Goal: Feedback & Contribution: Submit feedback/report problem

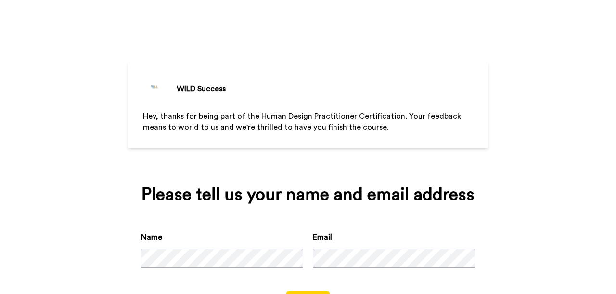
scroll to position [43, 0]
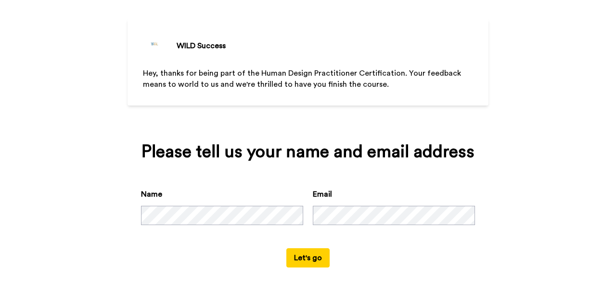
click at [310, 259] on button "Let's go" at bounding box center [307, 257] width 43 height 19
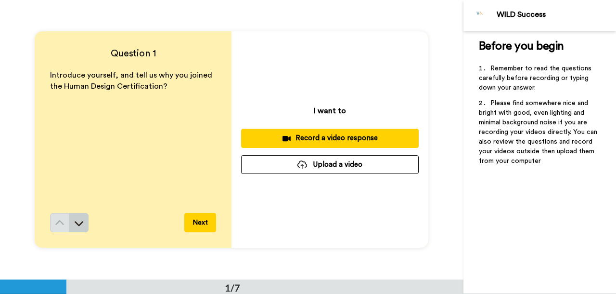
click at [79, 223] on icon at bounding box center [79, 223] width 10 height 10
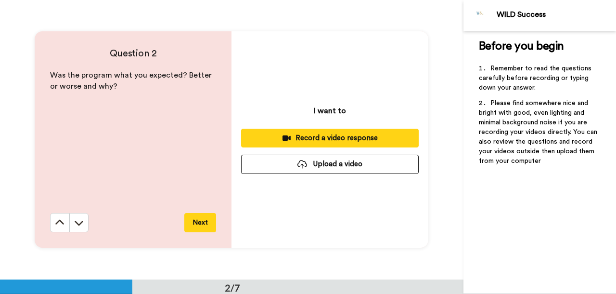
scroll to position [279, 0]
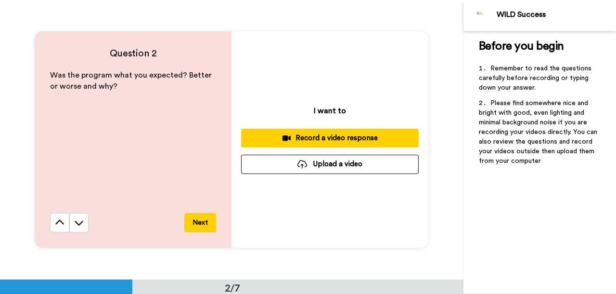
click at [79, 223] on icon at bounding box center [79, 223] width 10 height 10
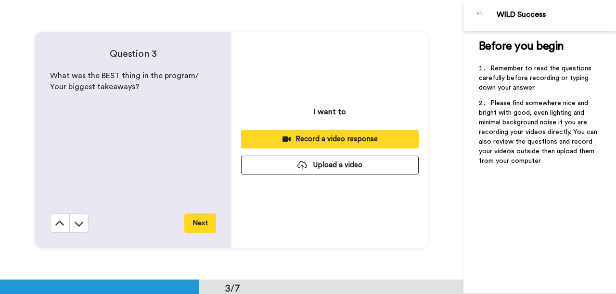
scroll to position [558, 0]
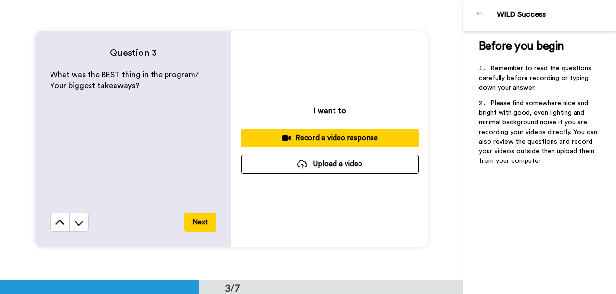
click at [79, 223] on icon at bounding box center [79, 222] width 9 height 5
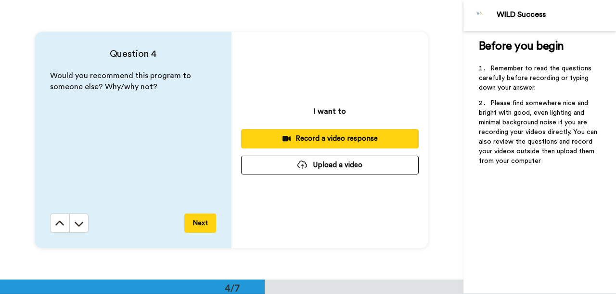
scroll to position [837, 0]
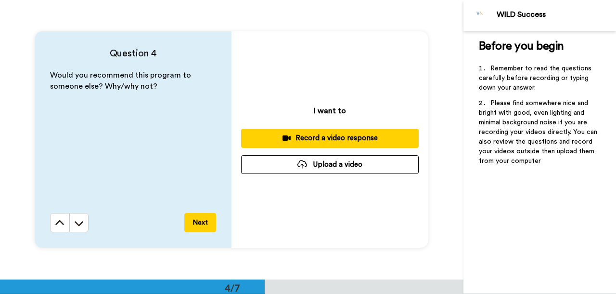
click at [79, 223] on icon at bounding box center [79, 223] width 10 height 10
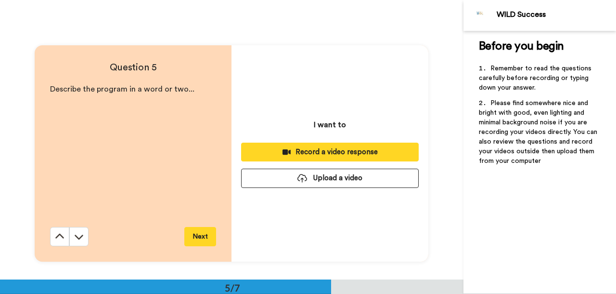
scroll to position [1116, 0]
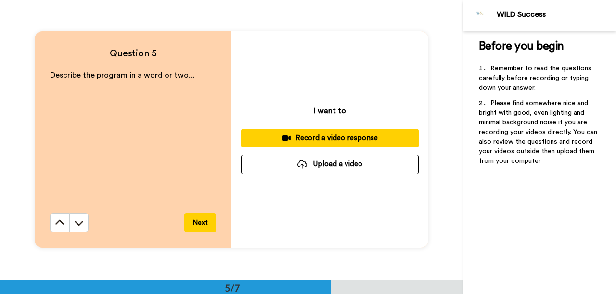
click at [79, 223] on icon at bounding box center [79, 222] width 9 height 5
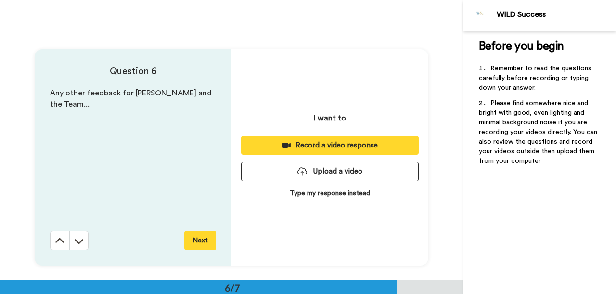
scroll to position [1395, 0]
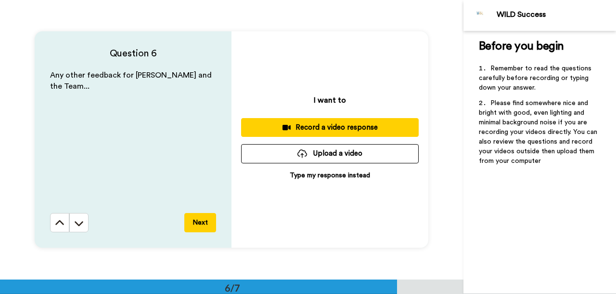
click at [79, 223] on icon at bounding box center [79, 223] width 10 height 10
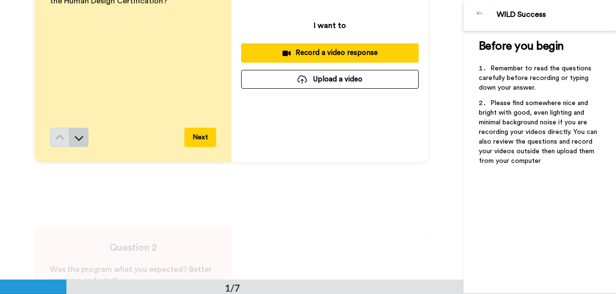
scroll to position [0, 0]
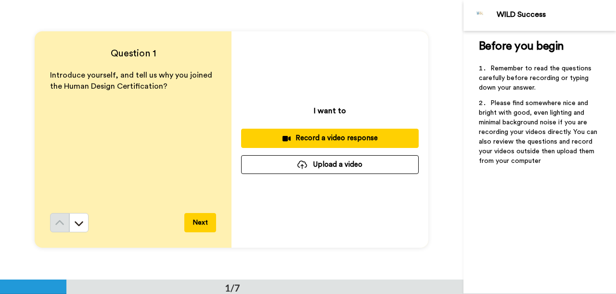
click at [340, 140] on div "Record a video response" at bounding box center [330, 138] width 162 height 10
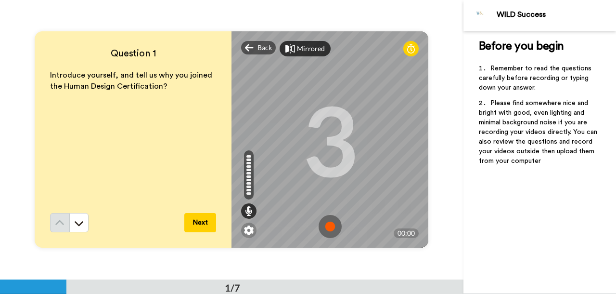
click at [298, 48] on div "Mirrored" at bounding box center [311, 49] width 28 height 10
click at [298, 48] on div "Mirror" at bounding box center [307, 49] width 21 height 10
click at [330, 227] on img at bounding box center [330, 226] width 23 height 23
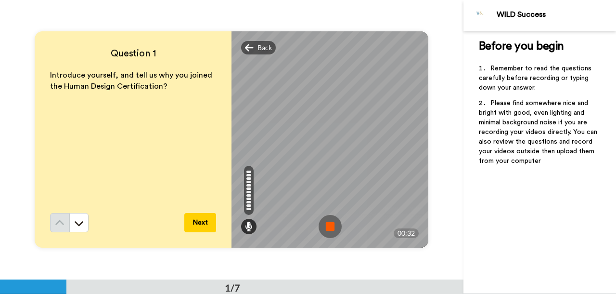
click at [330, 227] on img at bounding box center [330, 226] width 23 height 23
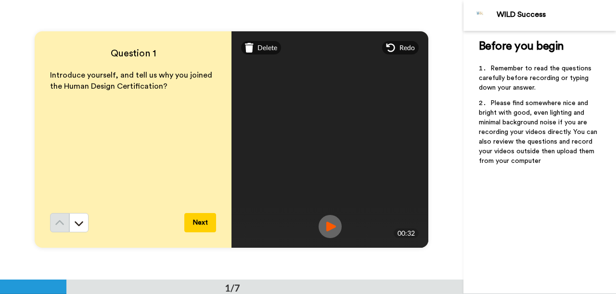
scroll to position [4, 0]
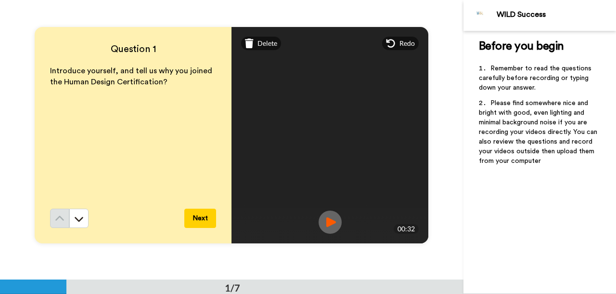
click at [204, 219] on button "Next" at bounding box center [200, 217] width 32 height 19
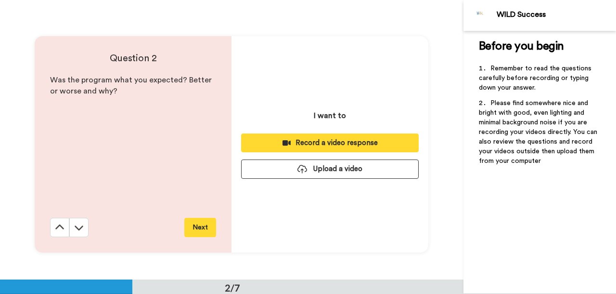
scroll to position [279, 0]
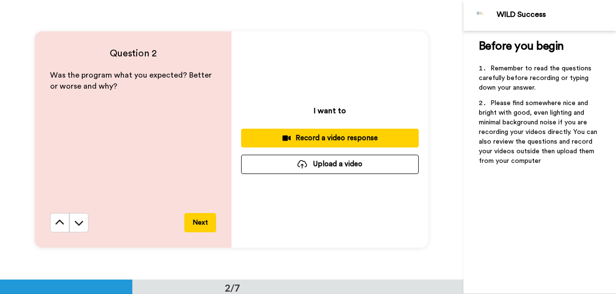
click at [306, 140] on div "Record a video response" at bounding box center [330, 138] width 162 height 10
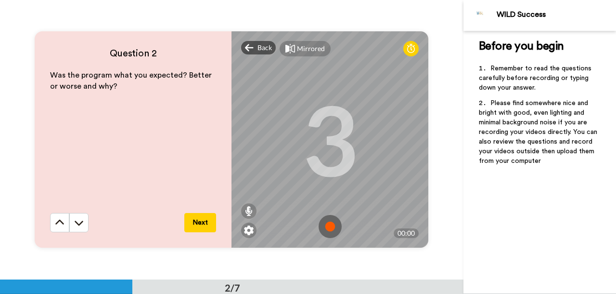
click at [330, 224] on img at bounding box center [330, 226] width 23 height 23
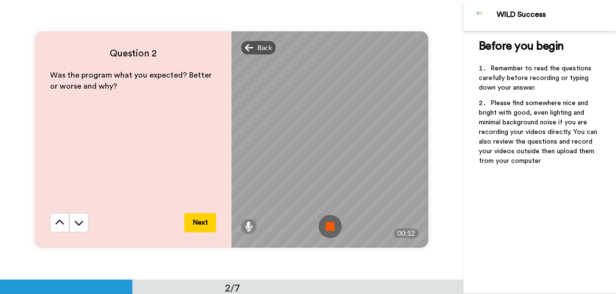
click at [330, 229] on img at bounding box center [330, 226] width 23 height 23
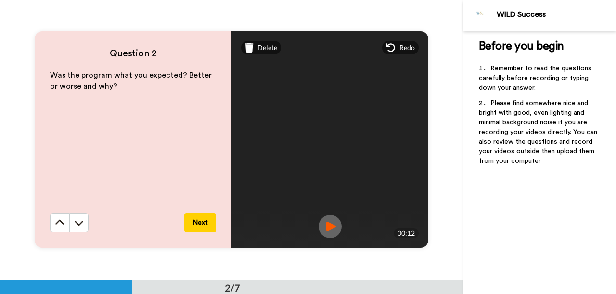
click at [196, 222] on button "Next" at bounding box center [200, 222] width 32 height 19
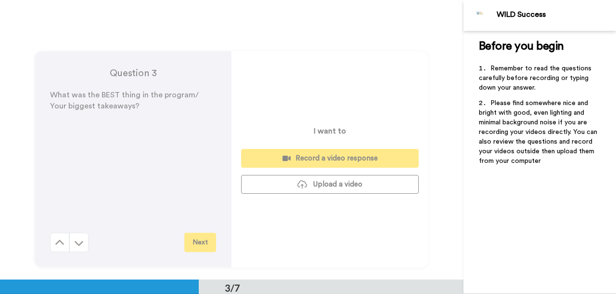
scroll to position [558, 0]
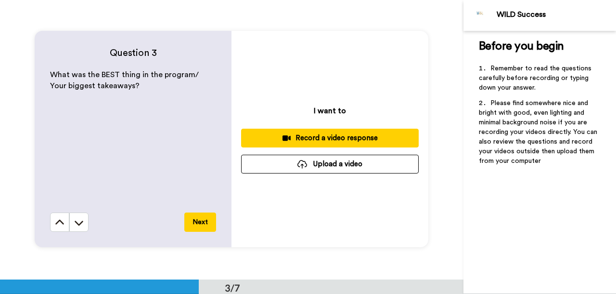
click at [286, 139] on icon at bounding box center [286, 137] width 8 height 5
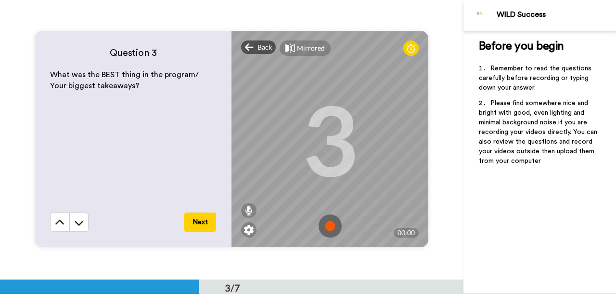
click at [329, 230] on img at bounding box center [330, 225] width 23 height 23
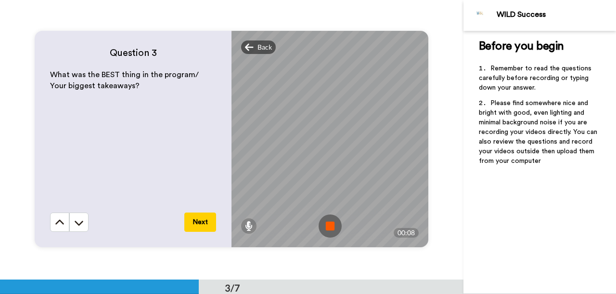
click at [329, 230] on img at bounding box center [330, 225] width 23 height 23
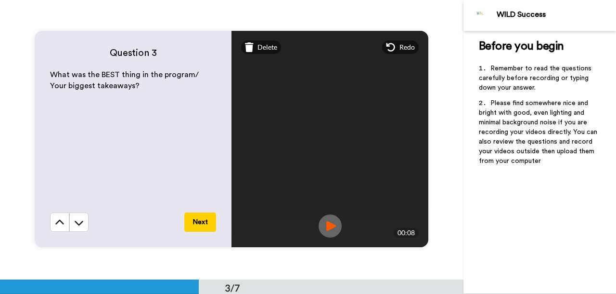
click at [206, 219] on button "Next" at bounding box center [200, 221] width 32 height 19
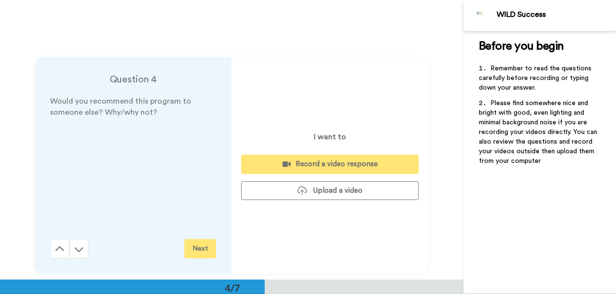
scroll to position [837, 0]
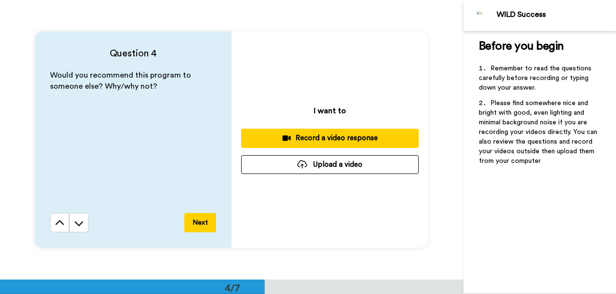
click at [327, 135] on div "Record a video response" at bounding box center [330, 138] width 162 height 10
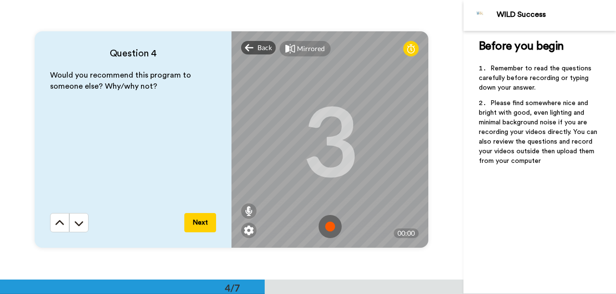
click at [331, 221] on img at bounding box center [330, 226] width 23 height 23
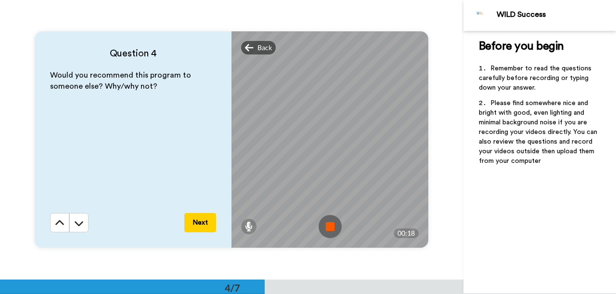
click at [330, 228] on img at bounding box center [330, 226] width 23 height 23
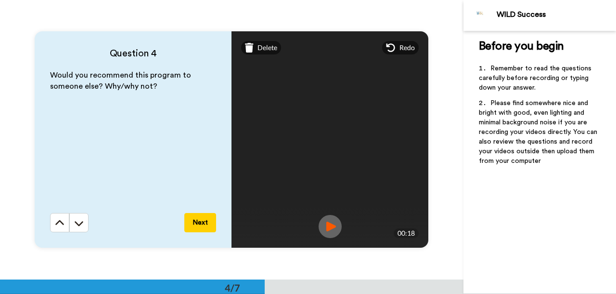
click at [198, 223] on button "Next" at bounding box center [200, 222] width 32 height 19
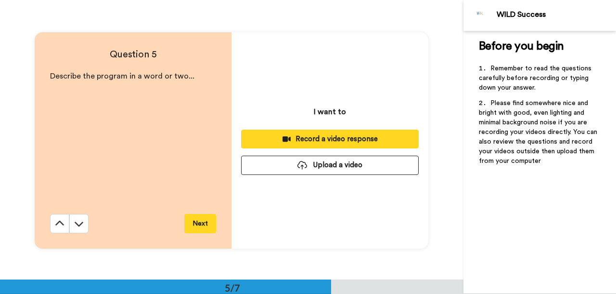
scroll to position [1116, 0]
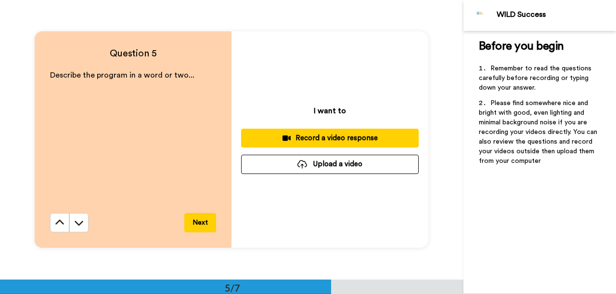
click at [306, 133] on div "Record a video response" at bounding box center [330, 138] width 162 height 10
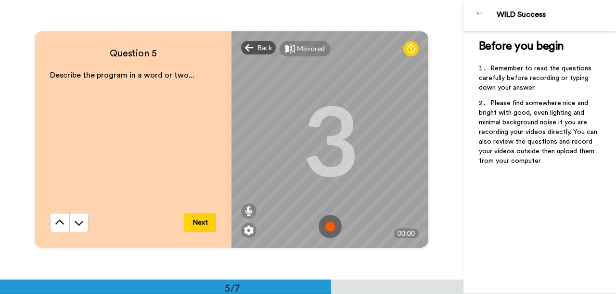
click at [335, 231] on img at bounding box center [330, 226] width 23 height 23
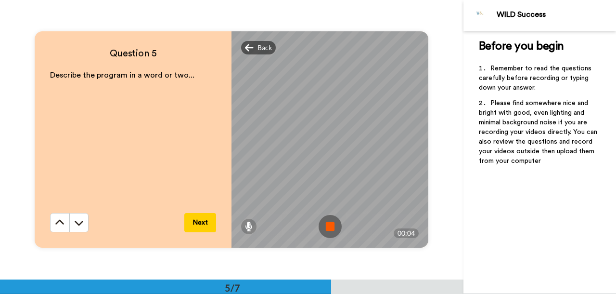
click at [336, 232] on img at bounding box center [330, 226] width 23 height 23
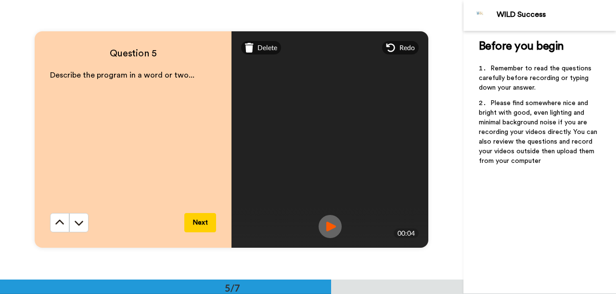
click at [199, 216] on button "Next" at bounding box center [200, 222] width 32 height 19
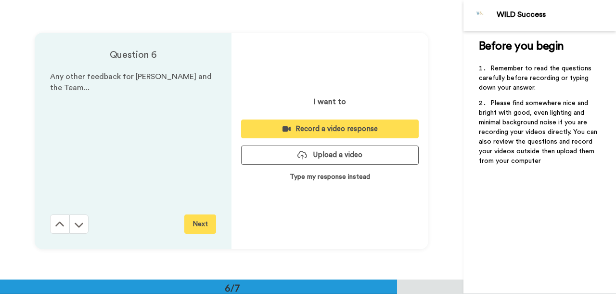
scroll to position [1395, 0]
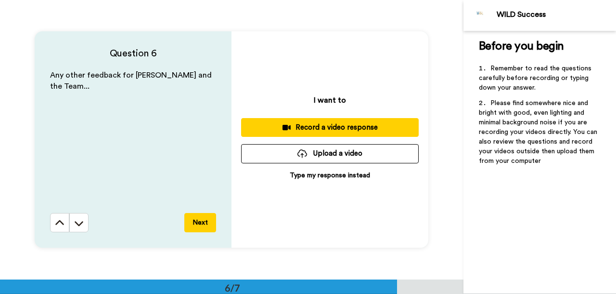
click at [317, 129] on div "Record a video response" at bounding box center [330, 127] width 162 height 10
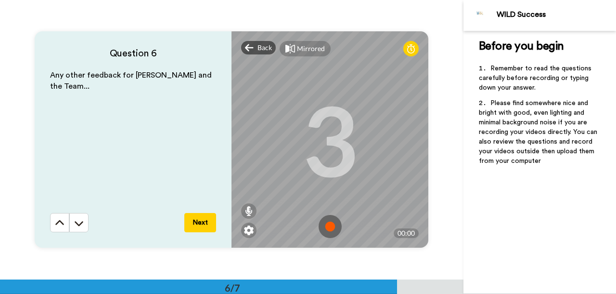
click at [326, 231] on img at bounding box center [330, 226] width 23 height 23
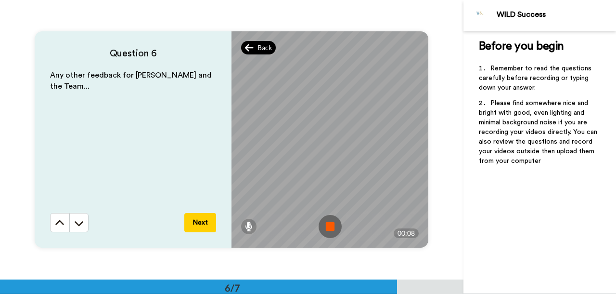
click at [261, 47] on span "Back" at bounding box center [264, 48] width 14 height 10
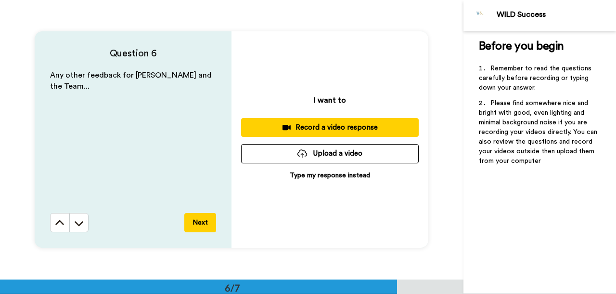
click at [315, 133] on button "Record a video response" at bounding box center [330, 127] width 178 height 19
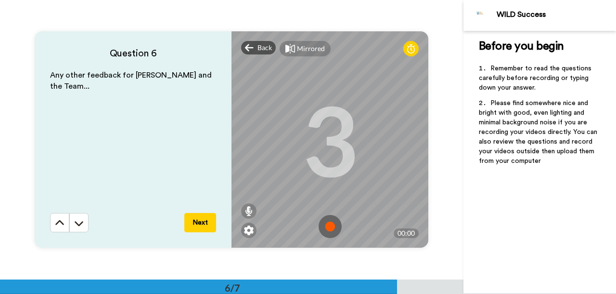
click at [330, 224] on img at bounding box center [330, 226] width 23 height 23
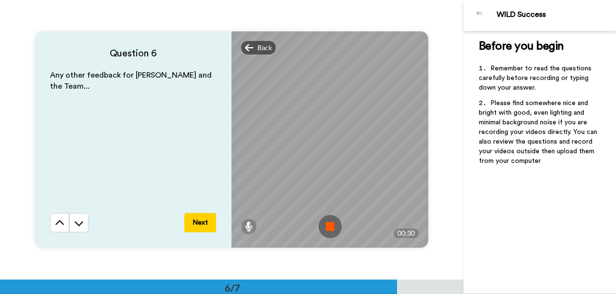
click at [329, 225] on img at bounding box center [330, 226] width 23 height 23
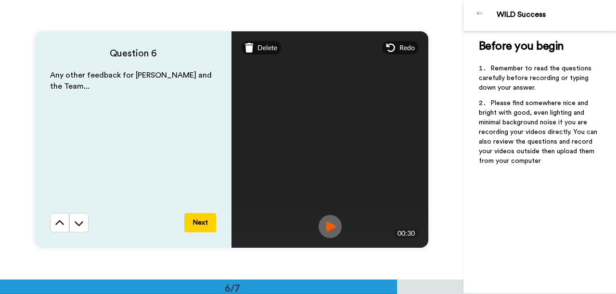
click at [202, 226] on button "Next" at bounding box center [200, 222] width 32 height 19
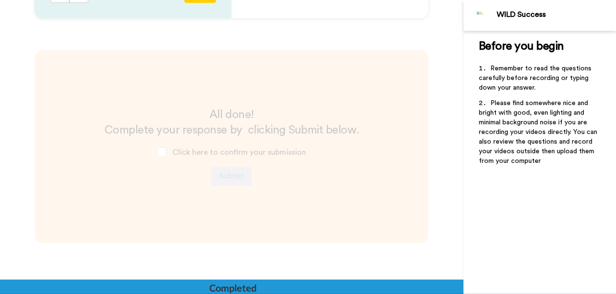
scroll to position [1630, 0]
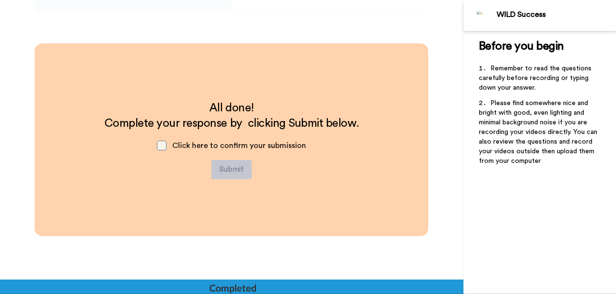
click at [167, 143] on span at bounding box center [162, 146] width 10 height 10
click at [234, 176] on button "Submit" at bounding box center [231, 169] width 40 height 19
